Goal: Information Seeking & Learning: Learn about a topic

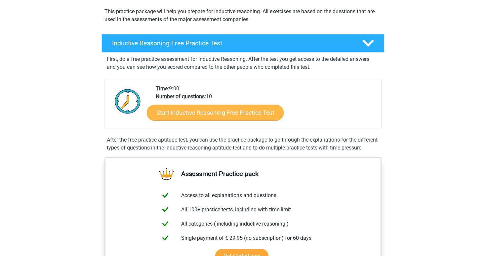
scroll to position [75, 0]
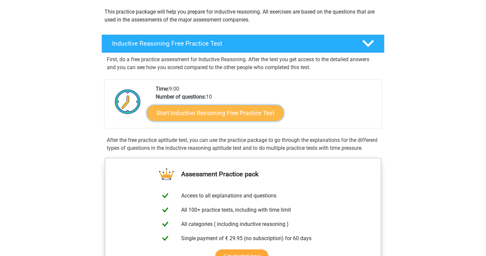
click at [234, 117] on link "Start Inductive Reasoning Free Practice Test" at bounding box center [215, 113] width 137 height 16
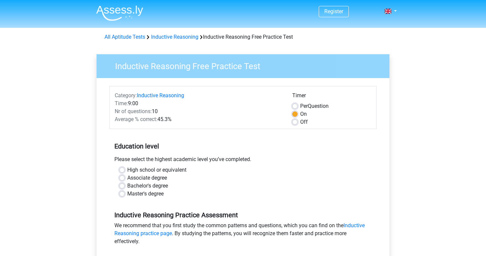
scroll to position [7, 0]
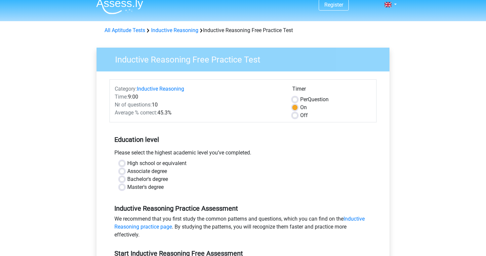
click at [300, 114] on label "Off" at bounding box center [304, 115] width 8 height 8
click at [293, 114] on input "Off" at bounding box center [294, 114] width 5 height 7
radio input "true"
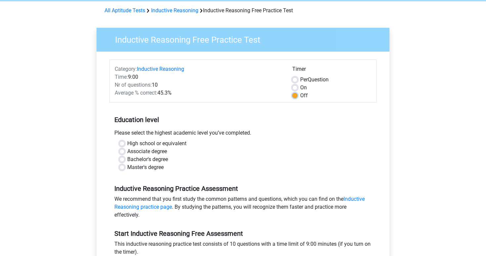
scroll to position [33, 0]
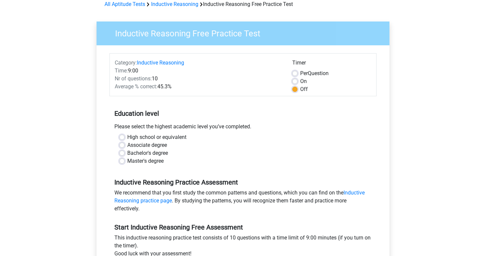
click at [127, 161] on label "Master's degree" at bounding box center [145, 161] width 36 height 8
click at [122, 161] on input "Master's degree" at bounding box center [121, 160] width 5 height 7
radio input "true"
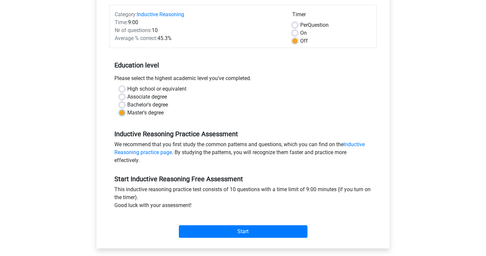
scroll to position [141, 0]
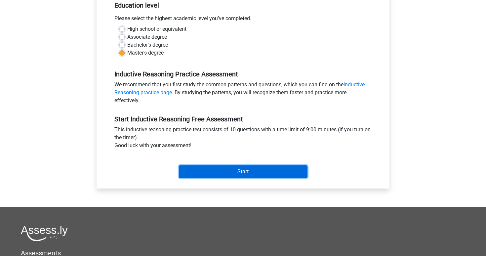
click at [219, 170] on input "Start" at bounding box center [243, 171] width 128 height 13
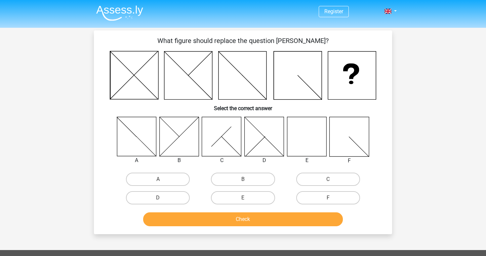
click at [304, 140] on icon at bounding box center [306, 136] width 39 height 39
click at [233, 194] on label "E" at bounding box center [243, 197] width 64 height 13
click at [243, 198] on input "E" at bounding box center [245, 200] width 4 height 4
radio input "true"
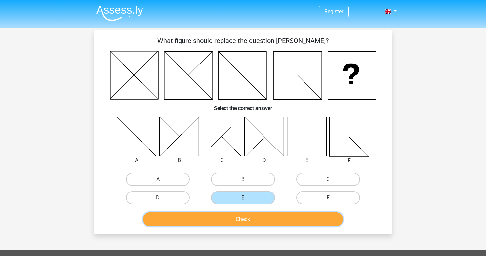
click at [235, 221] on button "Check" at bounding box center [243, 219] width 200 height 14
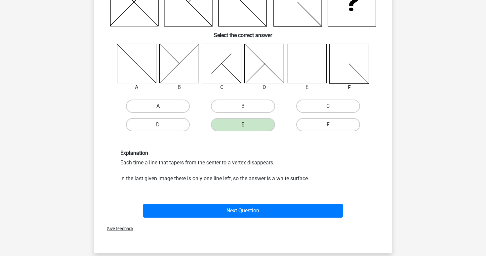
scroll to position [76, 0]
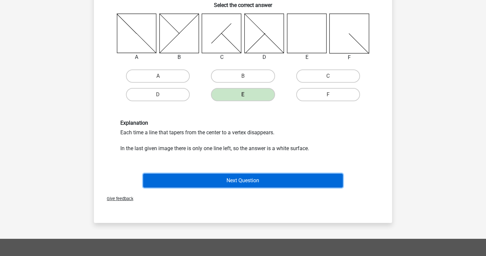
click at [245, 180] on button "Next Question" at bounding box center [243, 180] width 200 height 14
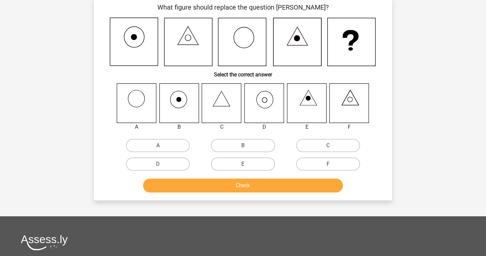
scroll to position [30, 0]
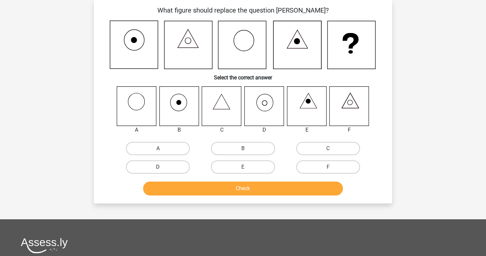
click at [164, 167] on label "D" at bounding box center [158, 166] width 64 height 13
click at [162, 167] on input "D" at bounding box center [160, 169] width 4 height 4
radio input "true"
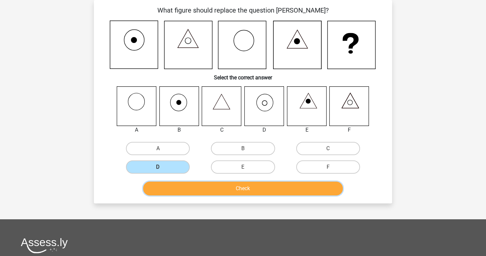
click at [199, 185] on button "Check" at bounding box center [243, 188] width 200 height 14
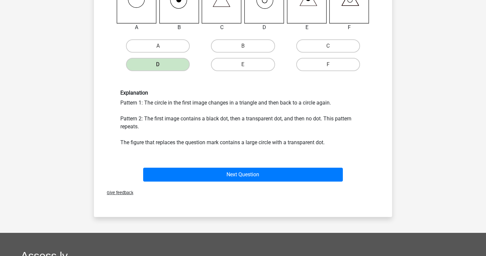
scroll to position [191, 0]
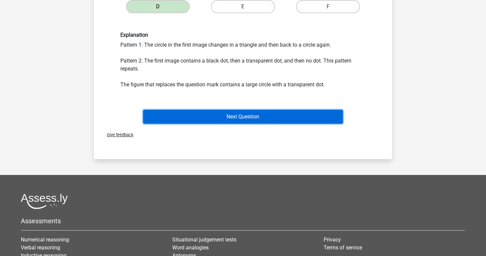
click at [215, 114] on button "Next Question" at bounding box center [243, 117] width 200 height 14
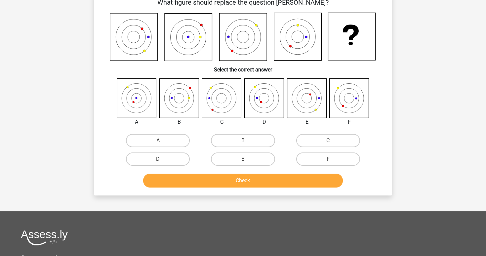
scroll to position [30, 0]
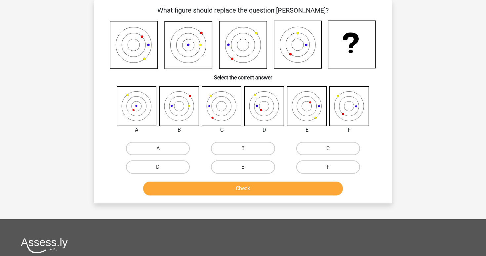
drag, startPoint x: 264, startPoint y: 131, endPoint x: 261, endPoint y: 130, distance: 3.8
click at [261, 130] on div "D" at bounding box center [264, 130] width 50 height 8
click at [136, 129] on div "A" at bounding box center [137, 130] width 50 height 8
click at [173, 162] on label "D" at bounding box center [158, 166] width 64 height 13
click at [162, 167] on input "D" at bounding box center [160, 169] width 4 height 4
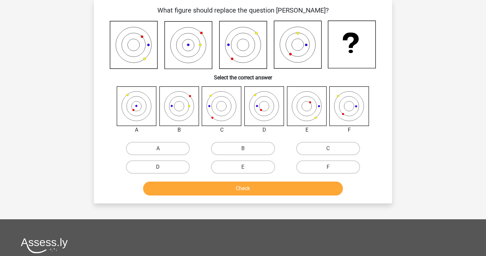
radio input "true"
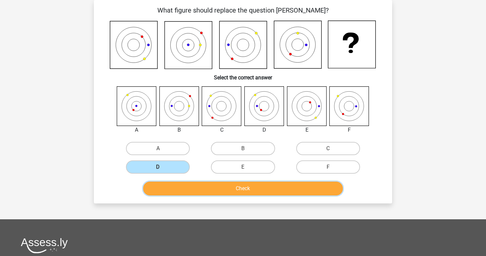
click at [182, 188] on button "Check" at bounding box center [243, 188] width 200 height 14
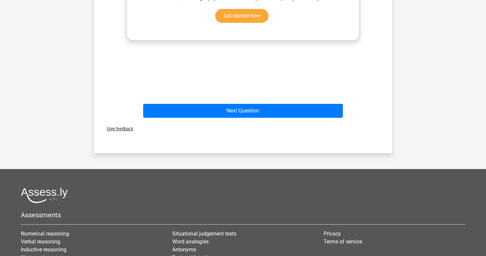
scroll to position [313, 0]
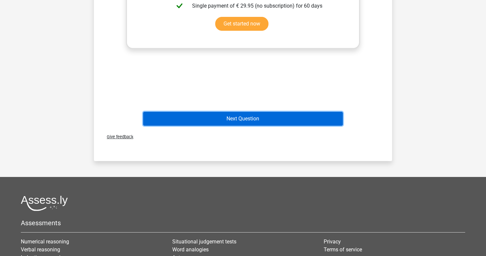
click at [190, 120] on button "Next Question" at bounding box center [243, 119] width 200 height 14
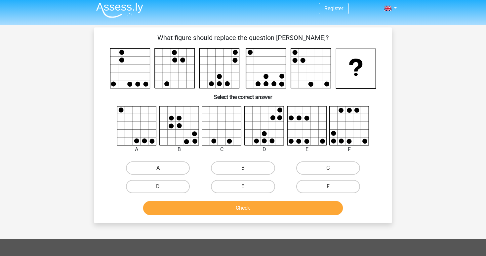
scroll to position [0, 0]
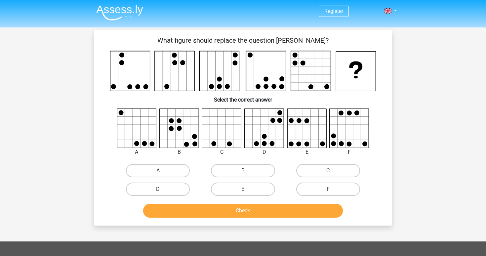
click at [219, 170] on label "B" at bounding box center [243, 170] width 64 height 13
click at [243, 170] on input "B" at bounding box center [245, 172] width 4 height 4
radio input "true"
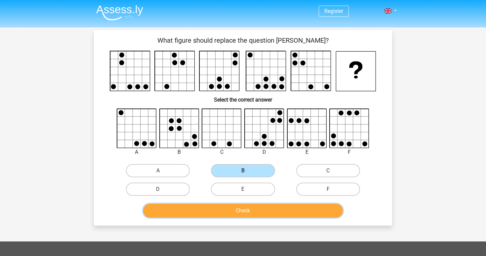
click at [218, 214] on button "Check" at bounding box center [243, 210] width 200 height 14
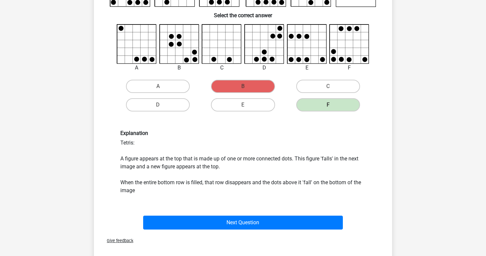
scroll to position [85, 0]
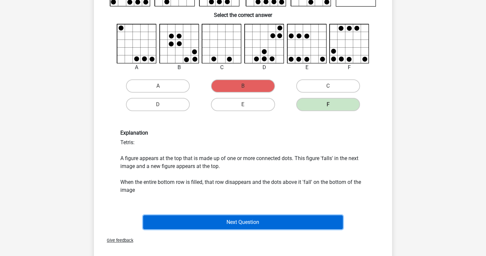
click at [261, 221] on button "Next Question" at bounding box center [243, 222] width 200 height 14
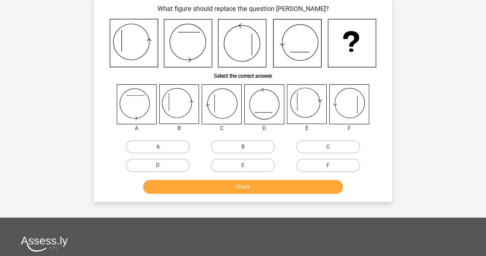
scroll to position [30, 0]
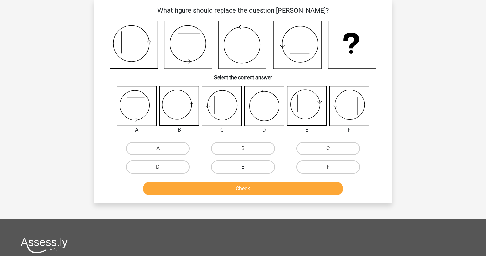
click at [230, 167] on label "E" at bounding box center [243, 166] width 64 height 13
click at [243, 167] on input "E" at bounding box center [245, 169] width 4 height 4
radio input "true"
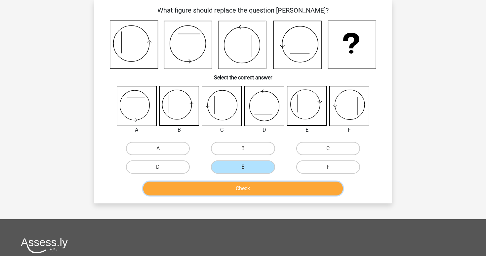
click at [243, 195] on button "Check" at bounding box center [243, 188] width 200 height 14
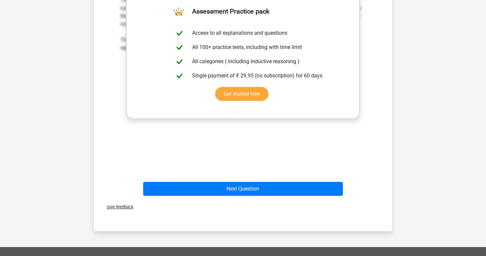
scroll to position [242, 0]
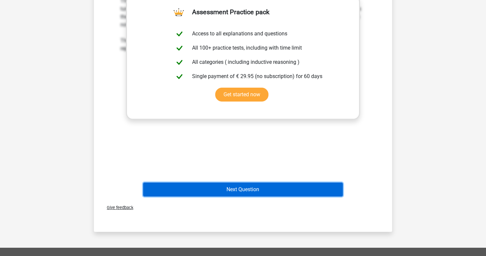
drag, startPoint x: 237, startPoint y: 191, endPoint x: 239, endPoint y: 182, distance: 8.9
click at [239, 182] on div "Next Question" at bounding box center [242, 188] width 277 height 22
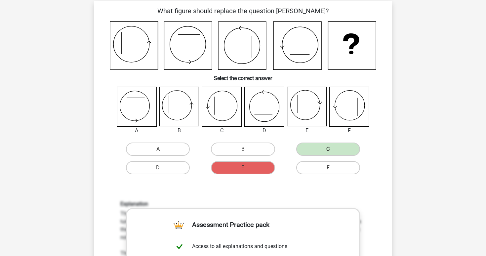
scroll to position [29, 0]
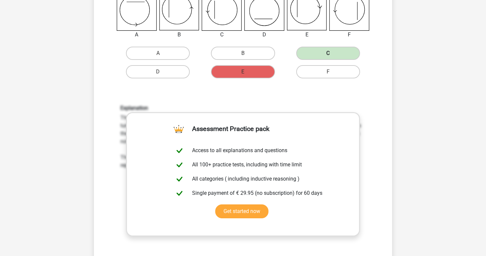
scroll to position [219, 0]
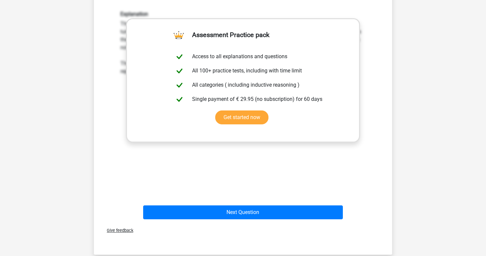
click at [256, 219] on div "Next Question" at bounding box center [242, 213] width 255 height 17
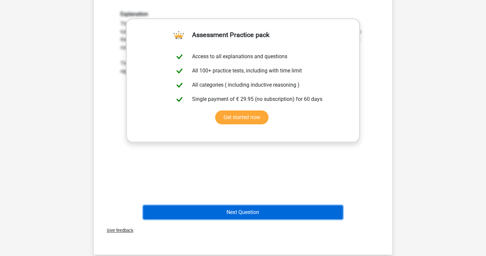
click at [258, 213] on button "Next Question" at bounding box center [243, 212] width 200 height 14
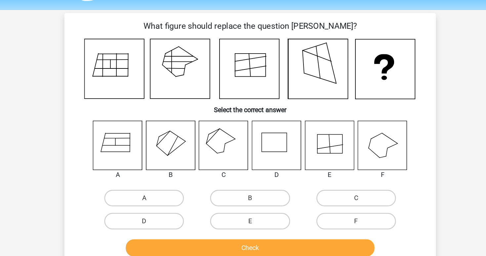
scroll to position [0, 0]
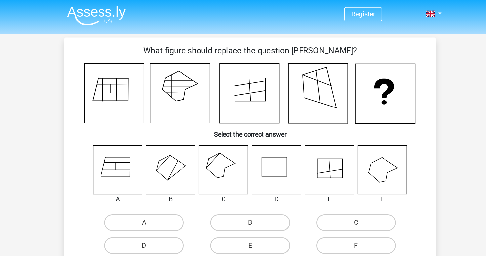
click at [221, 131] on icon at bounding box center [221, 136] width 39 height 39
click at [315, 179] on label "C" at bounding box center [328, 178] width 64 height 13
click at [328, 179] on input "C" at bounding box center [330, 181] width 4 height 4
radio input "true"
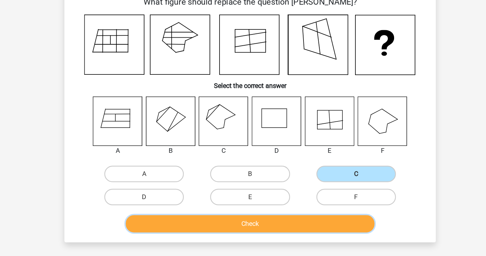
click at [298, 217] on button "Check" at bounding box center [243, 219] width 200 height 14
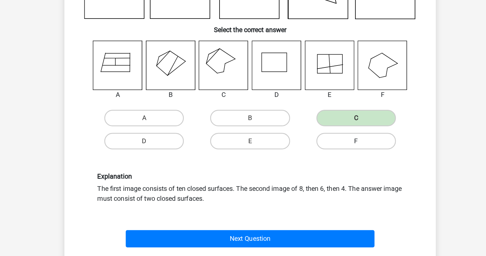
scroll to position [35, 0]
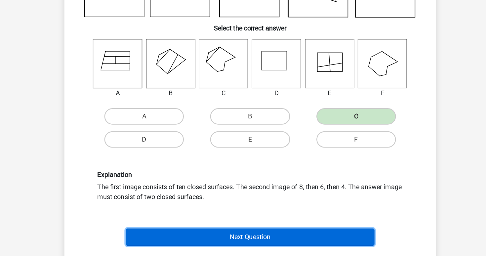
click at [284, 235] on button "Next Question" at bounding box center [243, 241] width 200 height 14
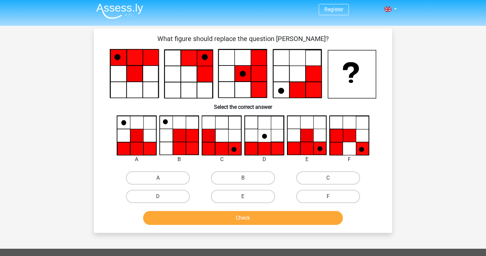
scroll to position [1, 0]
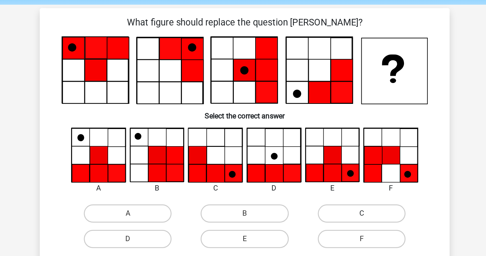
click at [326, 177] on label "C" at bounding box center [328, 178] width 64 height 13
click at [328, 178] on input "C" at bounding box center [330, 180] width 4 height 4
radio input "true"
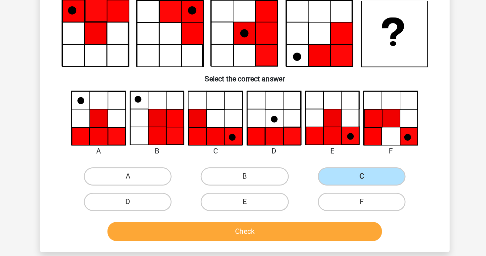
click at [318, 209] on div "Check" at bounding box center [242, 217] width 277 height 22
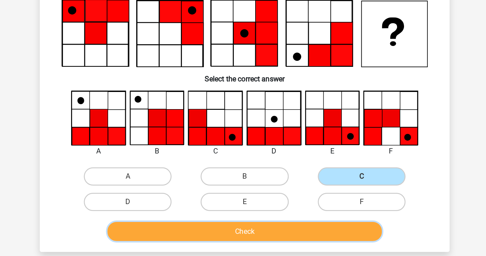
click at [318, 214] on button "Check" at bounding box center [243, 218] width 200 height 14
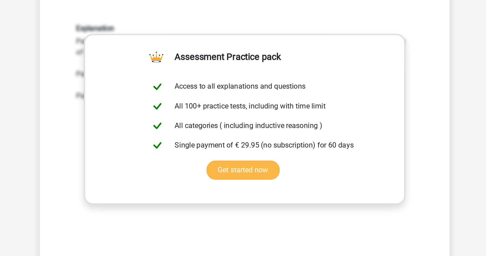
scroll to position [206, 0]
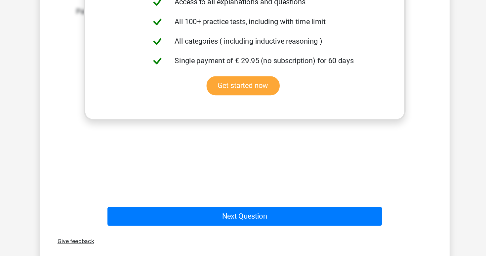
click at [263, 235] on div "Next Question" at bounding box center [242, 228] width 255 height 17
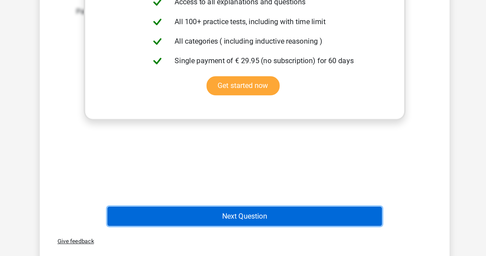
click at [264, 222] on button "Next Question" at bounding box center [243, 227] width 200 height 14
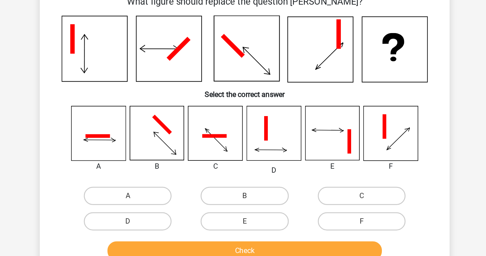
scroll to position [30, 0]
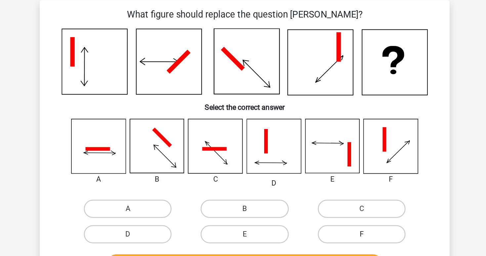
click at [325, 167] on label "F" at bounding box center [328, 169] width 64 height 13
click at [328, 170] on input "F" at bounding box center [330, 172] width 4 height 4
radio input "true"
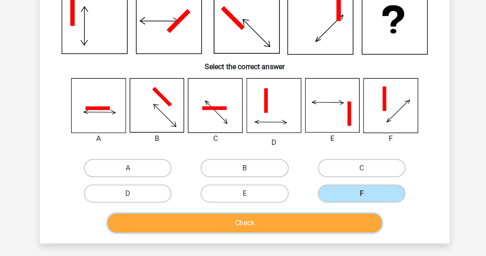
click at [306, 196] on button "Check" at bounding box center [243, 192] width 200 height 14
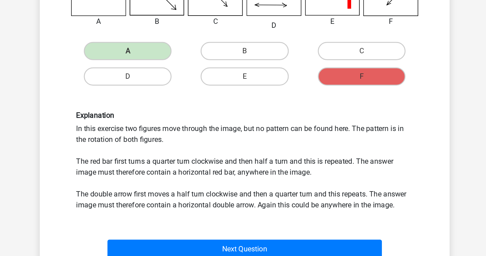
scroll to position [88, 0]
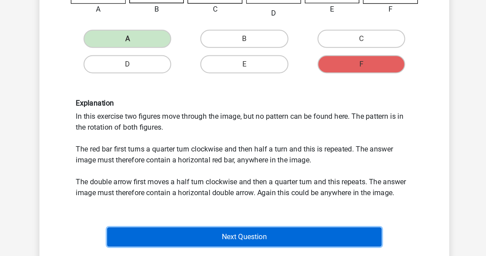
click at [255, 243] on button "Next Question" at bounding box center [243, 239] width 200 height 14
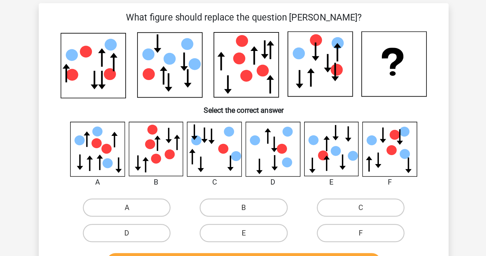
scroll to position [28, 0]
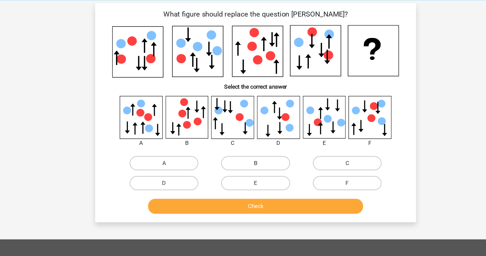
click at [220, 153] on label "B" at bounding box center [243, 151] width 64 height 13
click at [243, 153] on input "B" at bounding box center [245, 153] width 4 height 4
radio input "true"
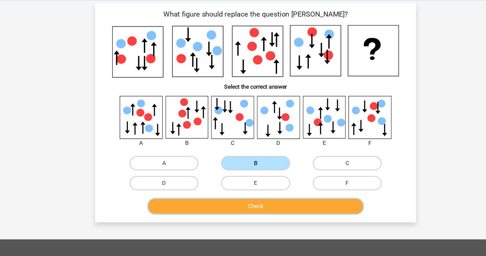
click at [223, 189] on button "Check" at bounding box center [243, 191] width 200 height 14
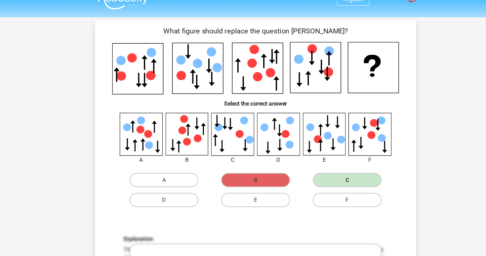
scroll to position [12, 0]
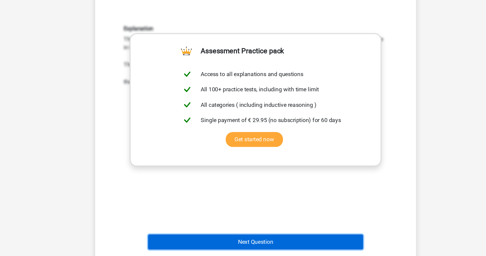
click at [252, 246] on button "Next Question" at bounding box center [243, 243] width 200 height 14
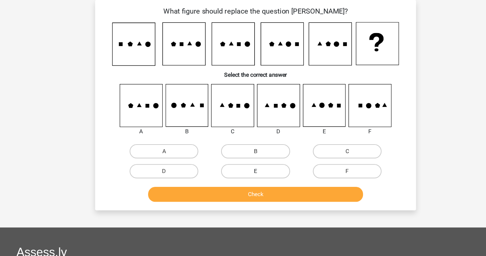
scroll to position [0, 0]
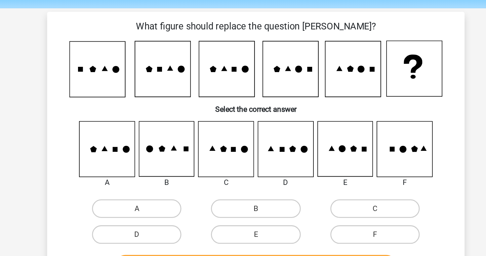
click at [158, 174] on input "A" at bounding box center [160, 173] width 4 height 4
radio input "true"
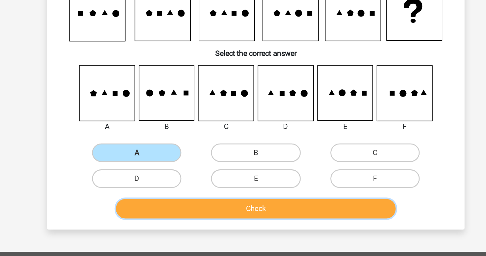
click at [187, 209] on button "Check" at bounding box center [243, 211] width 200 height 14
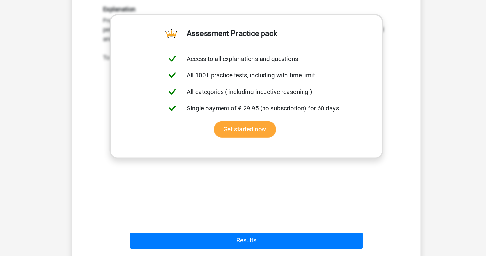
scroll to position [228, 0]
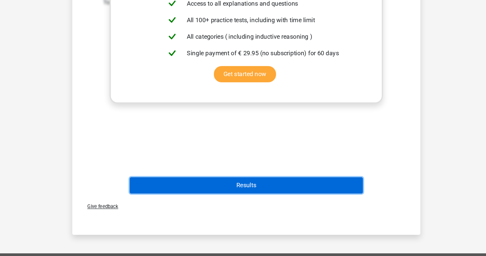
click at [245, 197] on button "Results" at bounding box center [243, 195] width 200 height 14
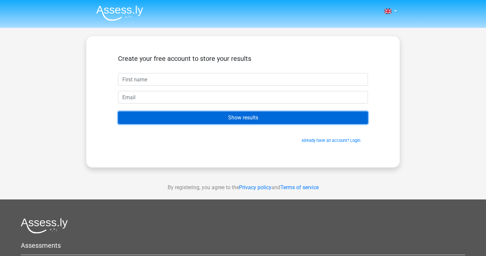
click at [248, 120] on input "Show results" at bounding box center [243, 117] width 250 height 13
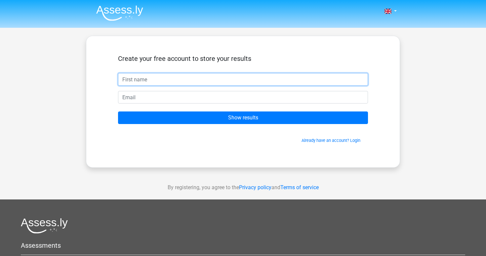
click at [287, 82] on input "text" at bounding box center [243, 79] width 250 height 13
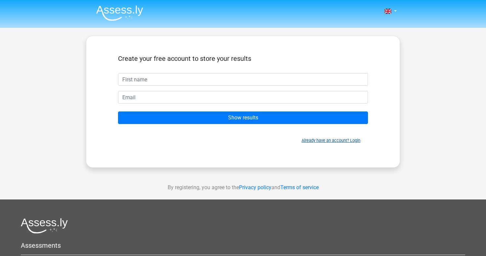
click at [316, 139] on link "Already have an account? Login" at bounding box center [330, 140] width 59 height 5
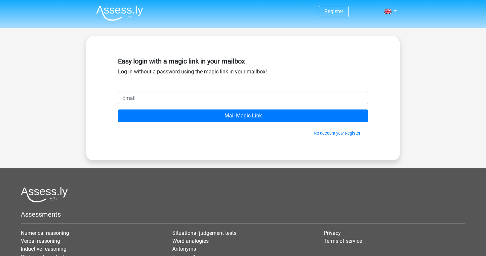
click at [262, 98] on input "email" at bounding box center [243, 97] width 250 height 13
type input "[EMAIL_ADDRESS][DOMAIN_NAME]"
click at [118, 109] on input "Mail Magic Link" at bounding box center [243, 115] width 250 height 13
click at [302, 122] on div "No account yet? Register" at bounding box center [243, 129] width 250 height 14
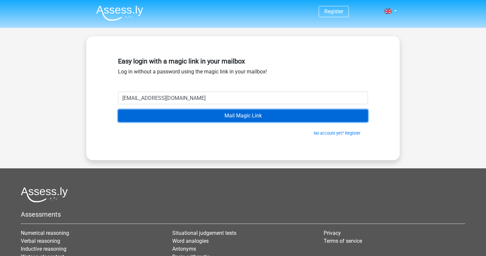
click at [297, 114] on input "Mail Magic Link" at bounding box center [243, 115] width 250 height 13
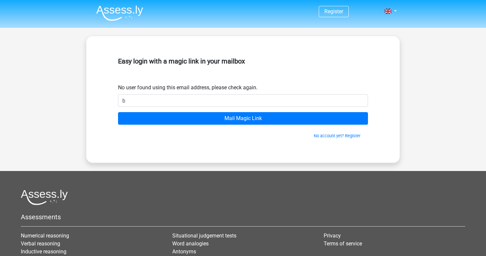
type input "[EMAIL_ADDRESS][DOMAIN_NAME]"
click at [118, 112] on input "Mail Magic Link" at bounding box center [243, 118] width 250 height 13
